Goal: Find specific page/section: Find specific page/section

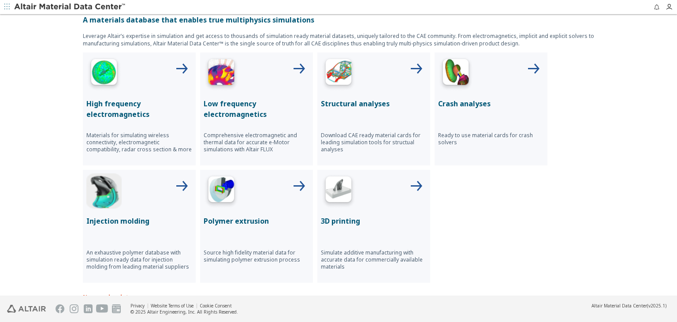
scroll to position [313, 0]
click at [529, 61] on icon at bounding box center [533, 69] width 21 height 21
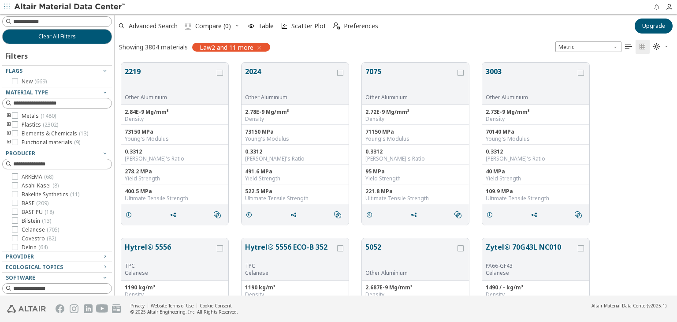
click at [8, 125] on icon "toogle group" at bounding box center [9, 124] width 6 height 7
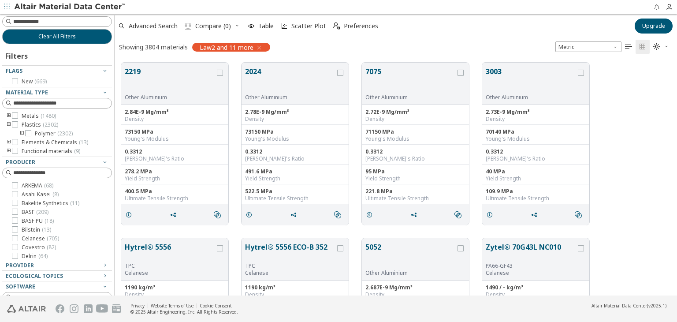
click at [8, 125] on icon "toogle group" at bounding box center [9, 124] width 6 height 7
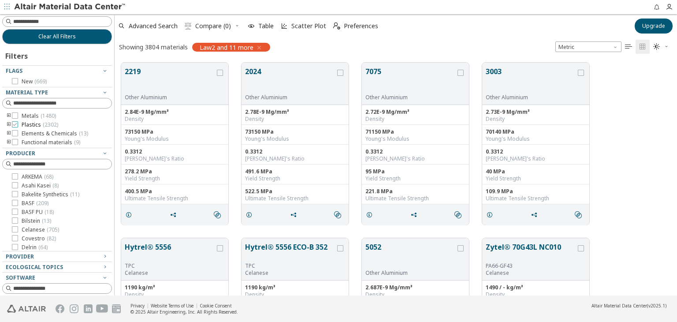
click at [17, 125] on icon at bounding box center [15, 124] width 6 height 6
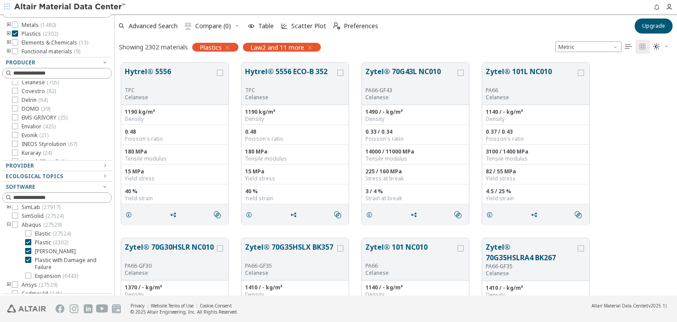
scroll to position [104, 0]
click at [26, 241] on icon at bounding box center [28, 238] width 6 height 6
click at [29, 250] on icon at bounding box center [28, 247] width 6 height 6
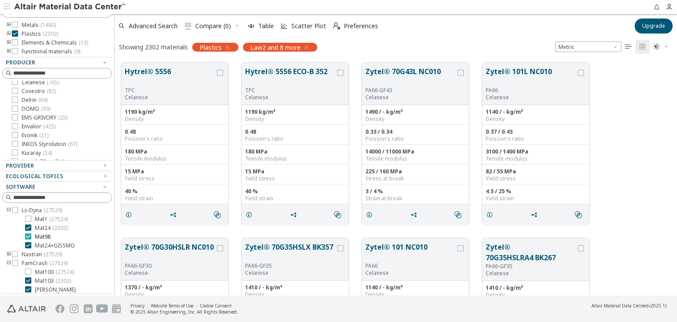
click at [28, 239] on icon at bounding box center [28, 236] width 6 height 6
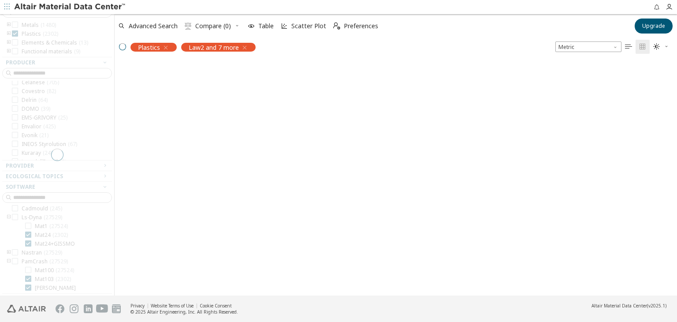
scroll to position [141, 0]
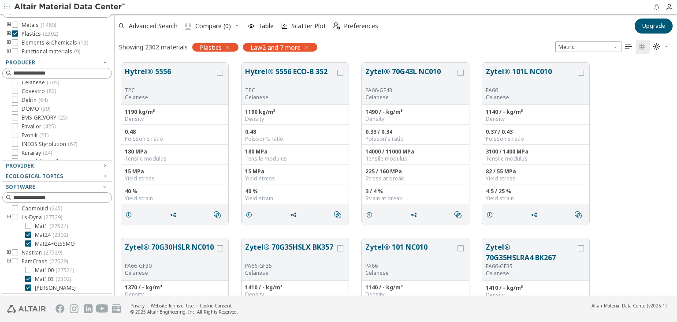
click at [28, 241] on icon at bounding box center [28, 243] width 6 height 6
click at [29, 277] on icon at bounding box center [28, 279] width 6 height 6
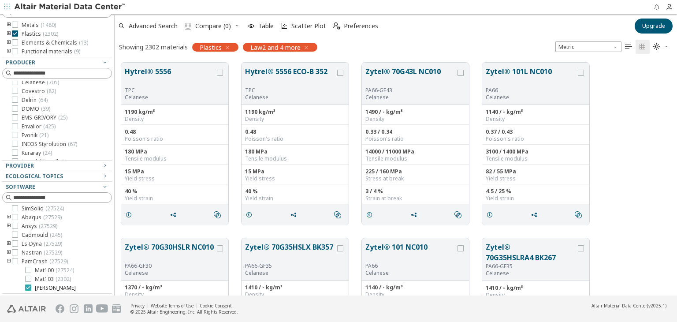
click at [28, 284] on icon at bounding box center [28, 287] width 6 height 6
click at [101, 163] on icon "button" at bounding box center [104, 165] width 7 height 7
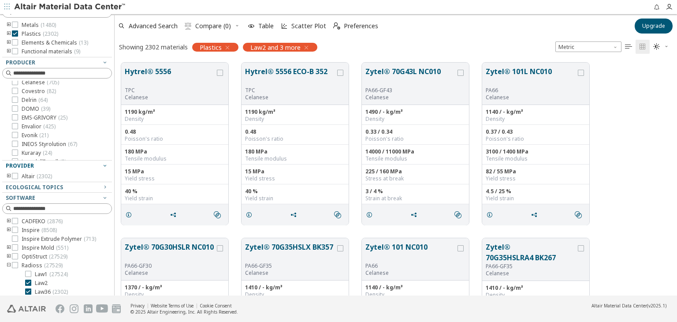
click at [102, 165] on button "Provider" at bounding box center [57, 165] width 110 height 11
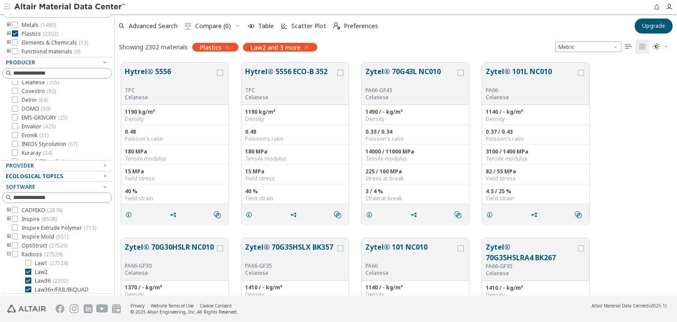
click at [94, 179] on div "Ecological Topics" at bounding box center [54, 176] width 96 height 7
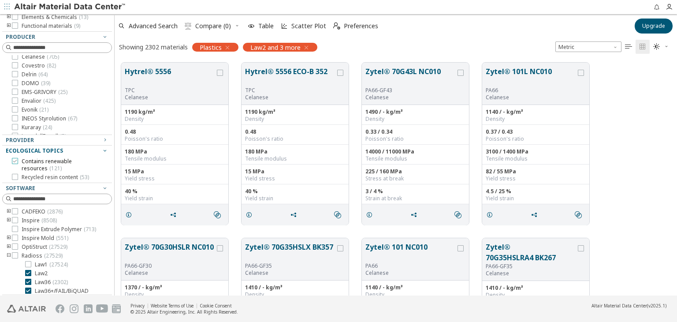
scroll to position [106, 0]
click at [16, 175] on icon at bounding box center [15, 176] width 6 height 6
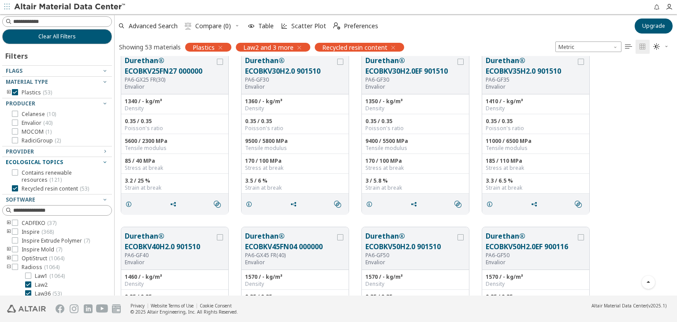
scroll to position [1237, 0]
